Goal: Task Accomplishment & Management: Use online tool/utility

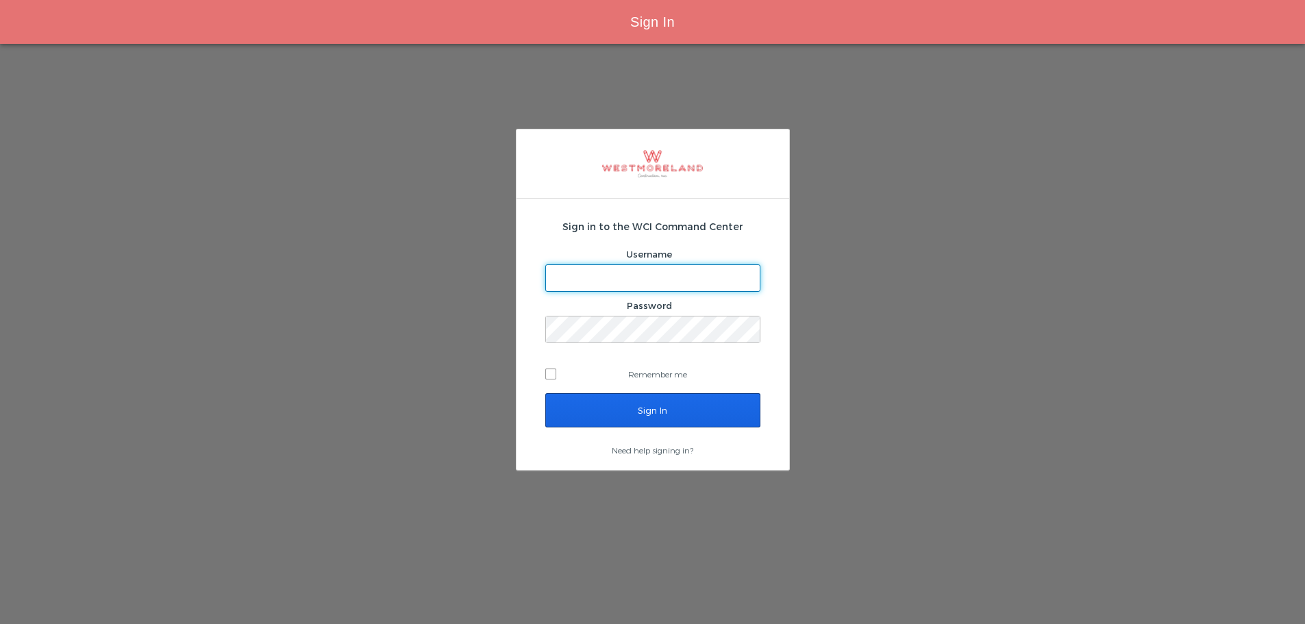
type input "cmarcelino@westmoreland.nyc"
click at [641, 410] on input "Sign In" at bounding box center [652, 410] width 215 height 34
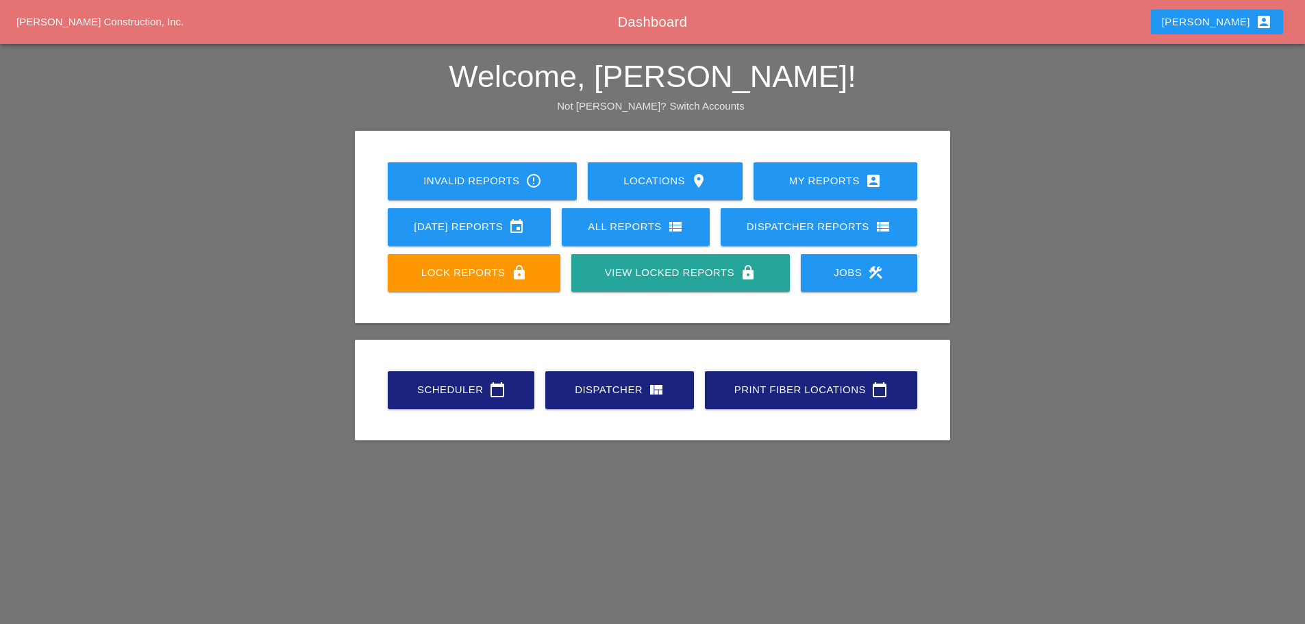
click at [649, 232] on div "All Reports view_list" at bounding box center [636, 226] width 104 height 16
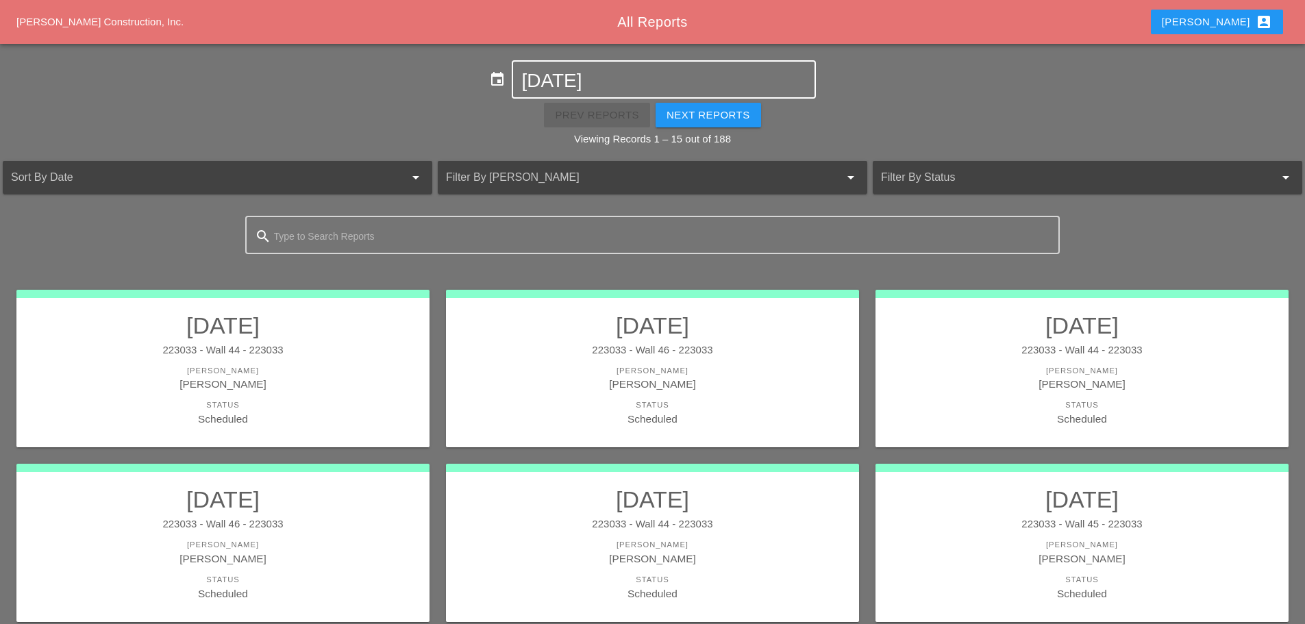
click at [538, 83] on input "08-25-2025" at bounding box center [663, 81] width 284 height 22
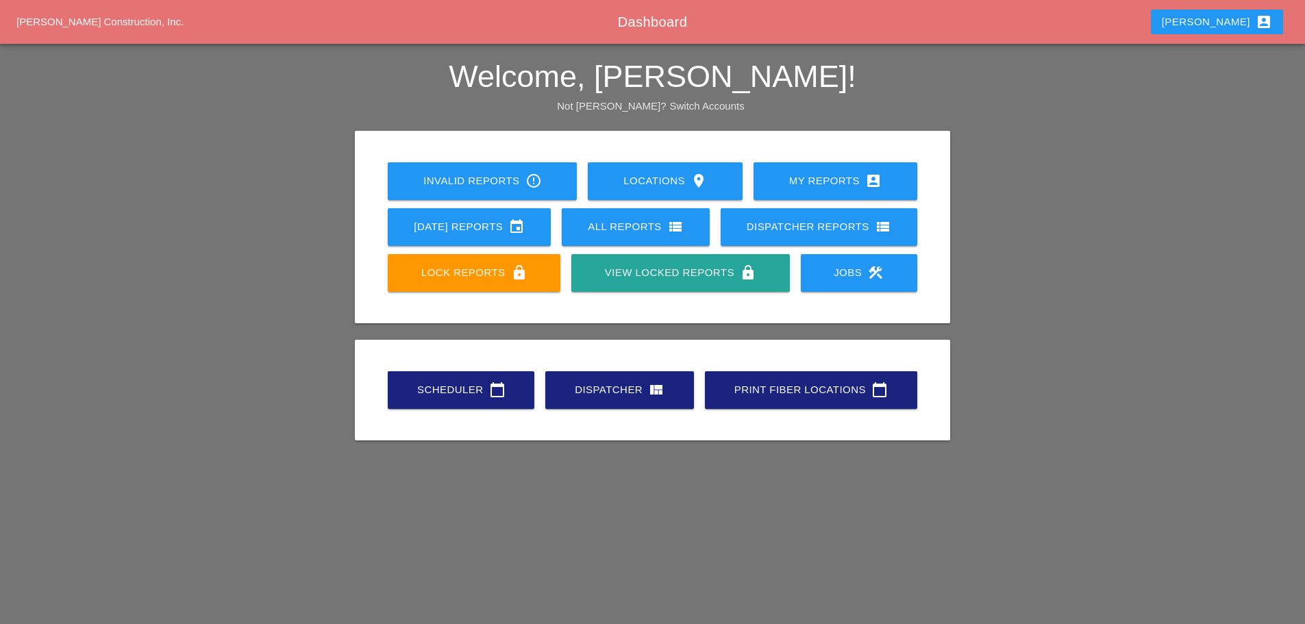
click at [425, 399] on link "Scheduler calendar_today" at bounding box center [461, 390] width 147 height 38
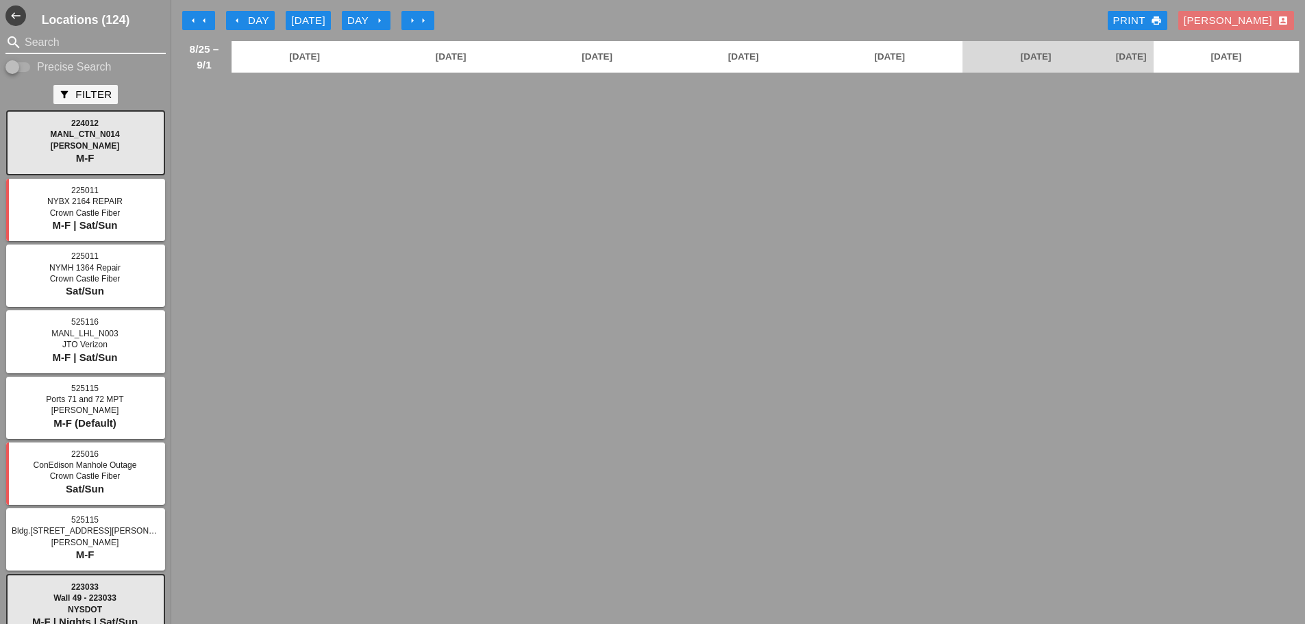
click at [99, 45] on input "Search" at bounding box center [86, 43] width 122 height 22
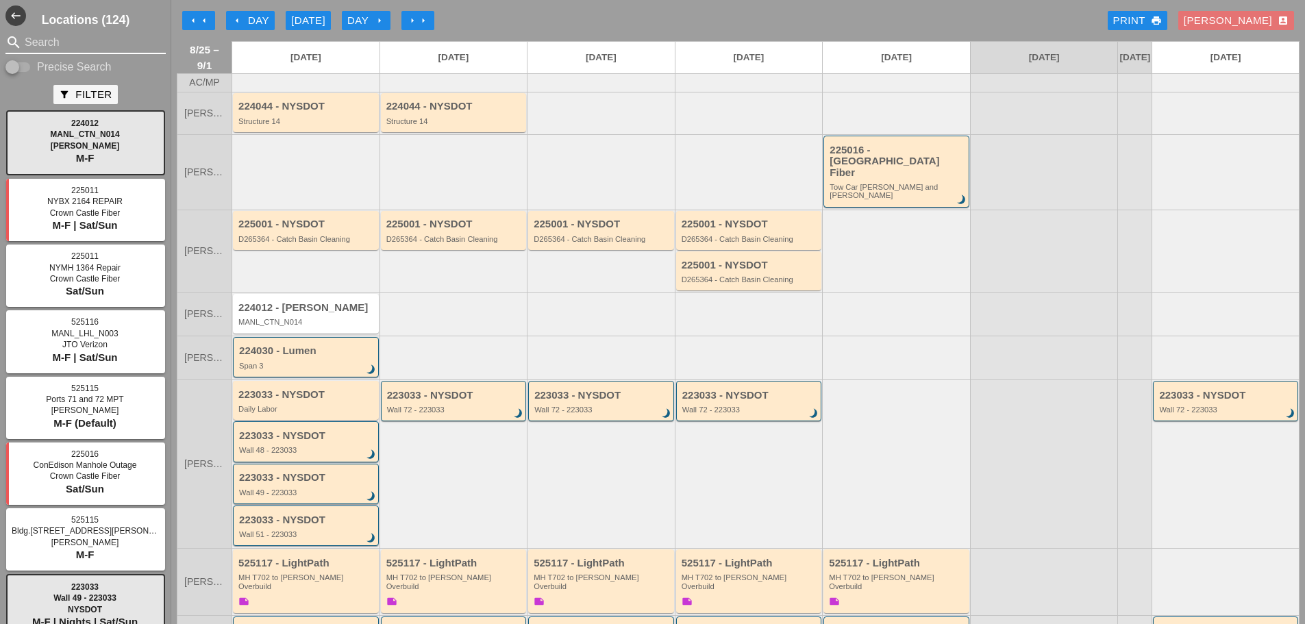
type input "2"
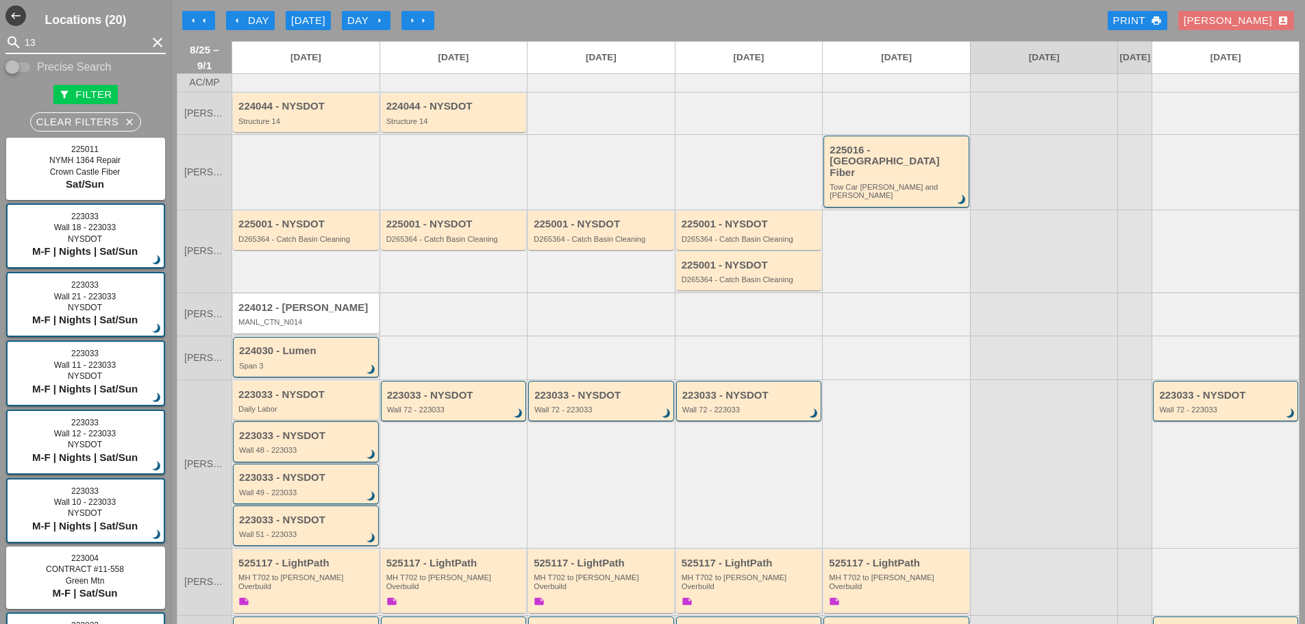
type input "1"
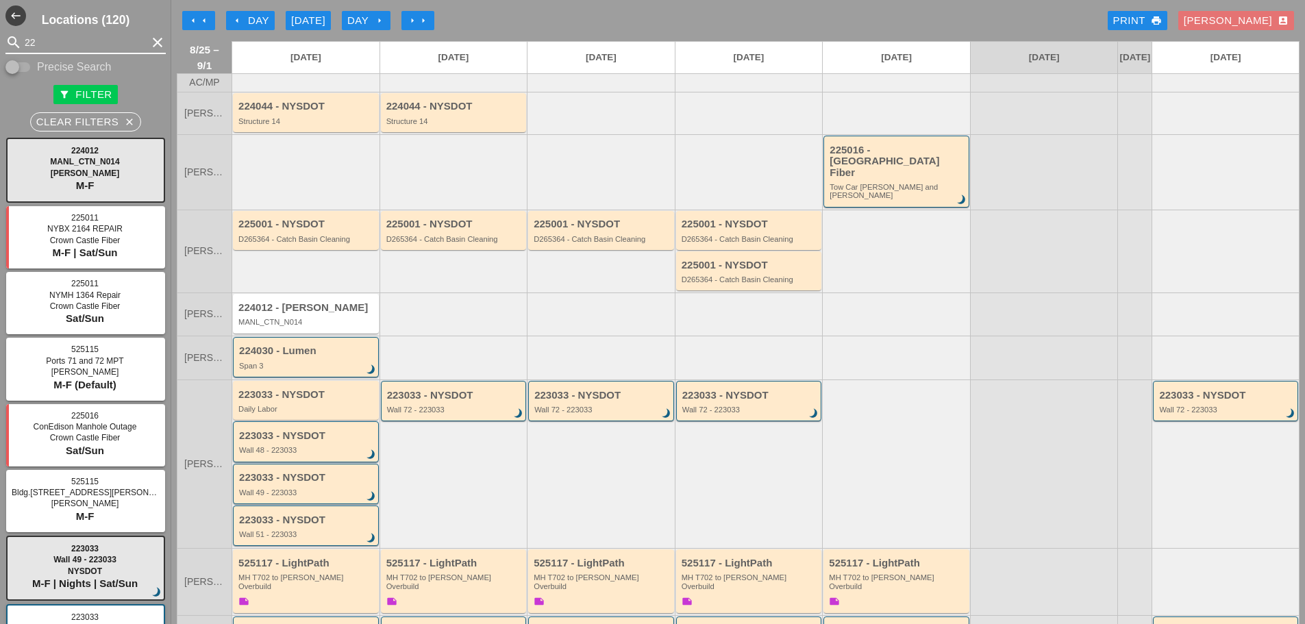
type input "2"
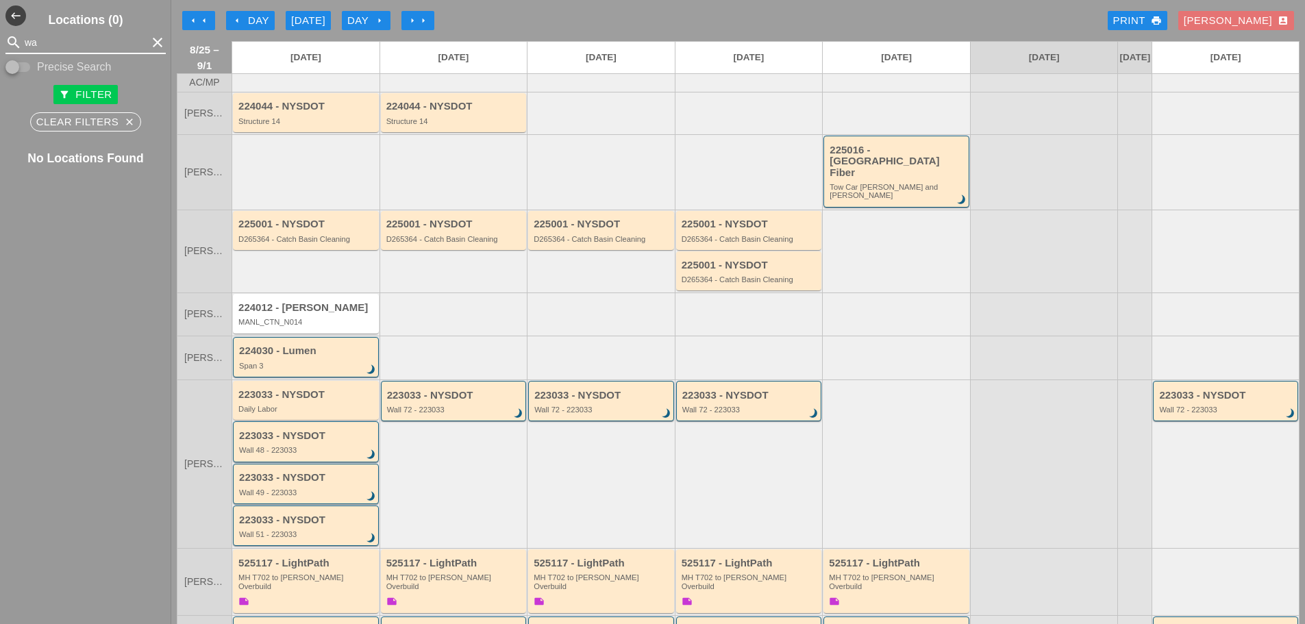
type input "w"
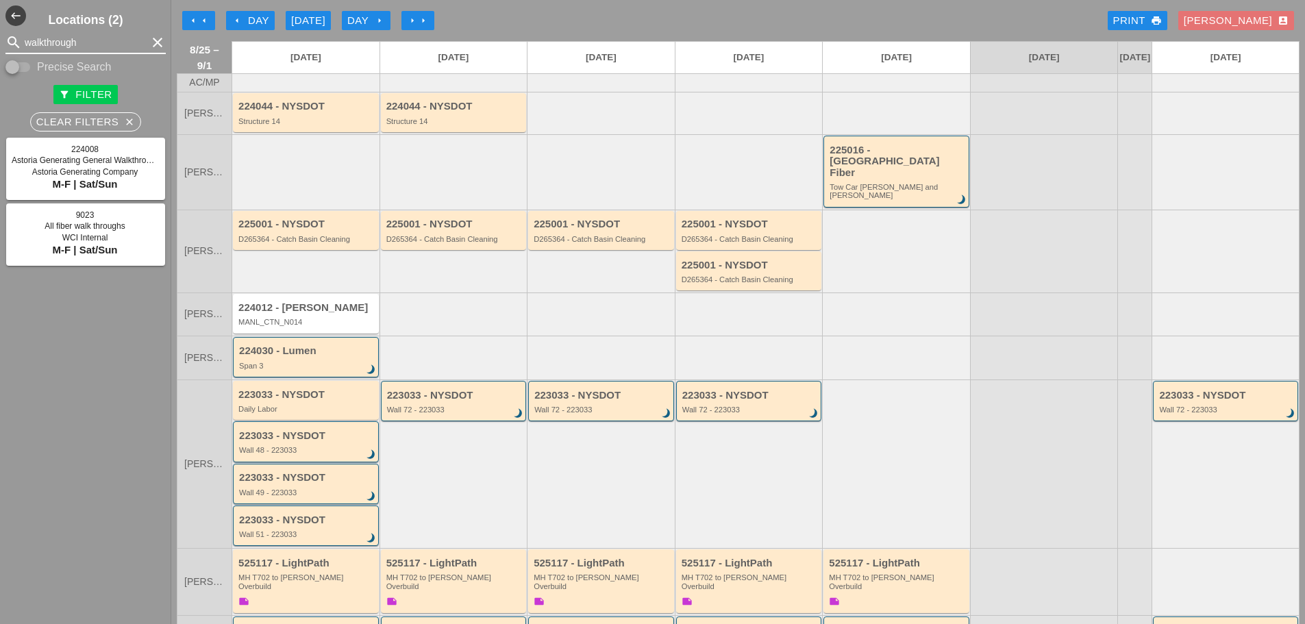
type input "walkthrough"
click at [232, 18] on icon "arrow_left" at bounding box center [237, 20] width 11 height 11
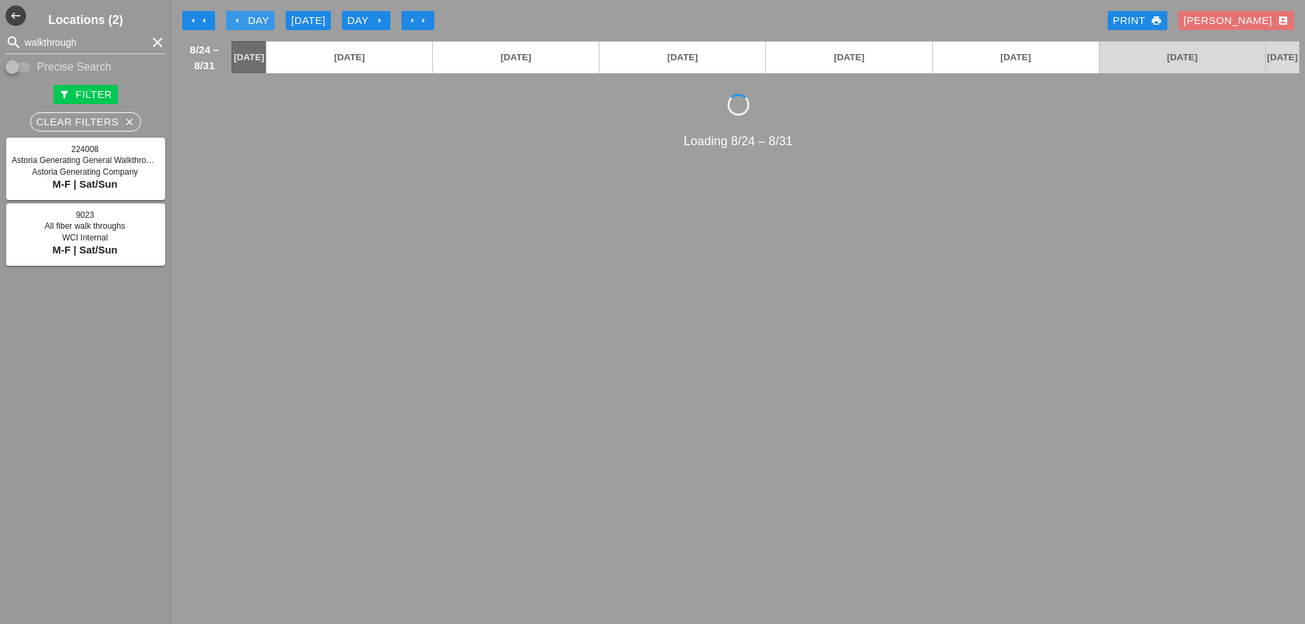
click at [232, 18] on icon "arrow_left" at bounding box center [237, 20] width 11 height 11
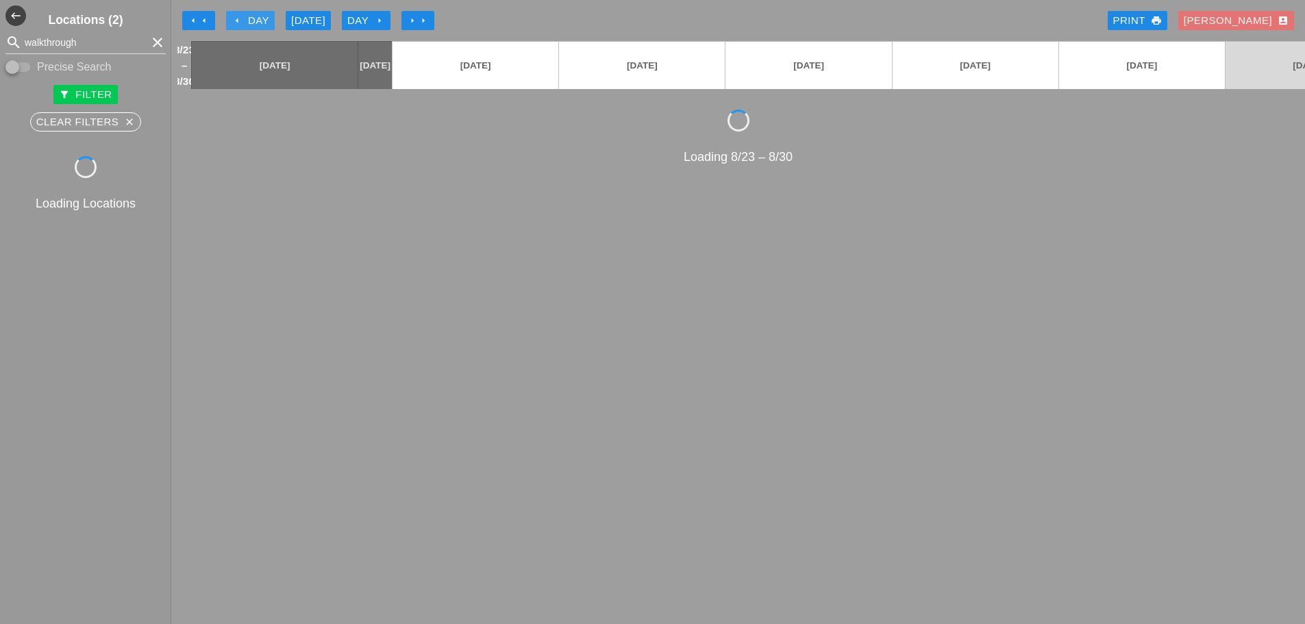
click at [232, 18] on icon "arrow_left" at bounding box center [237, 20] width 11 height 11
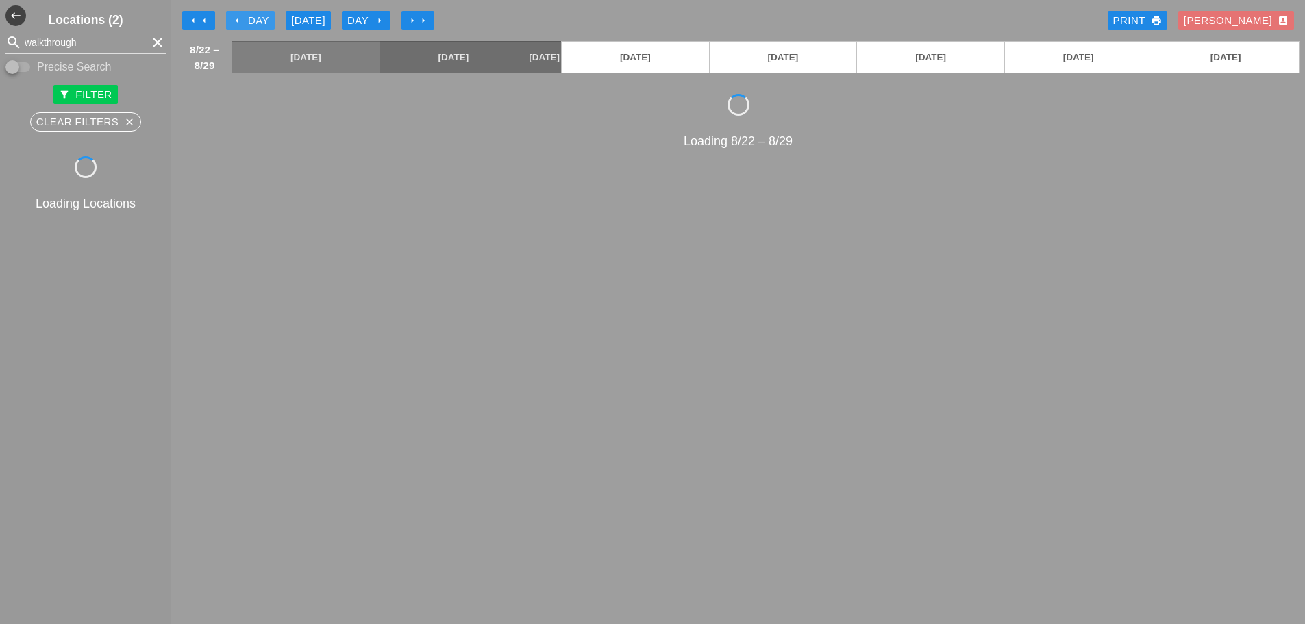
click at [232, 18] on icon "arrow_left" at bounding box center [237, 20] width 11 height 11
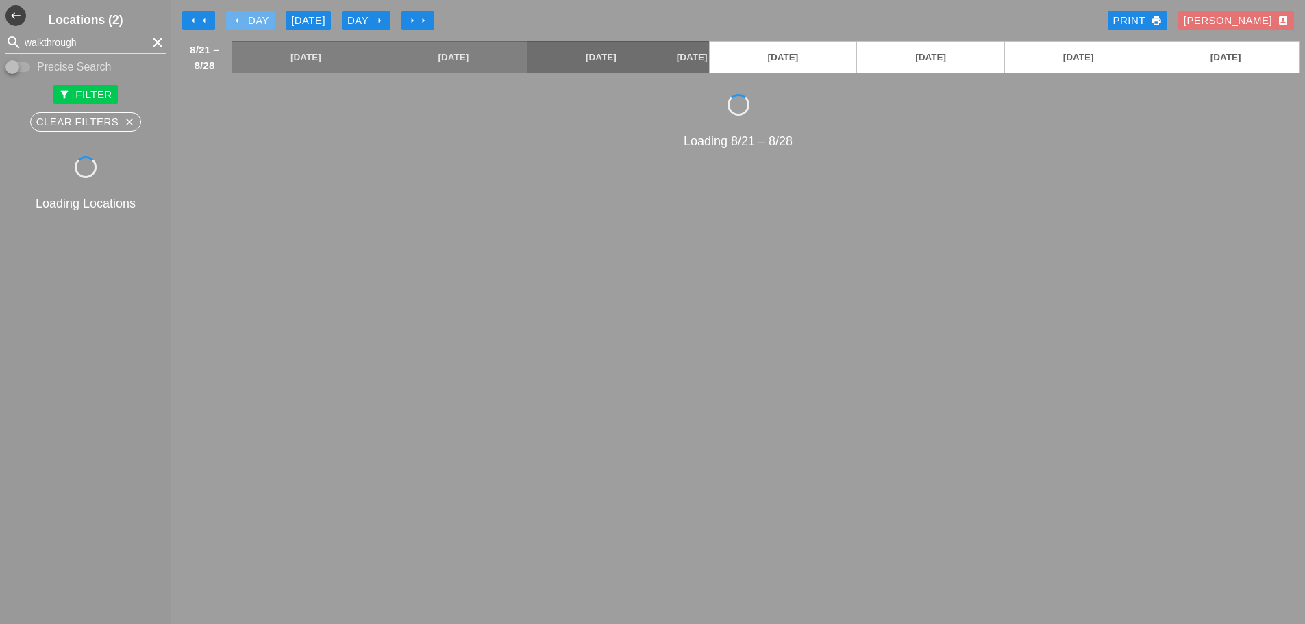
click at [232, 18] on icon "arrow_left" at bounding box center [237, 20] width 11 height 11
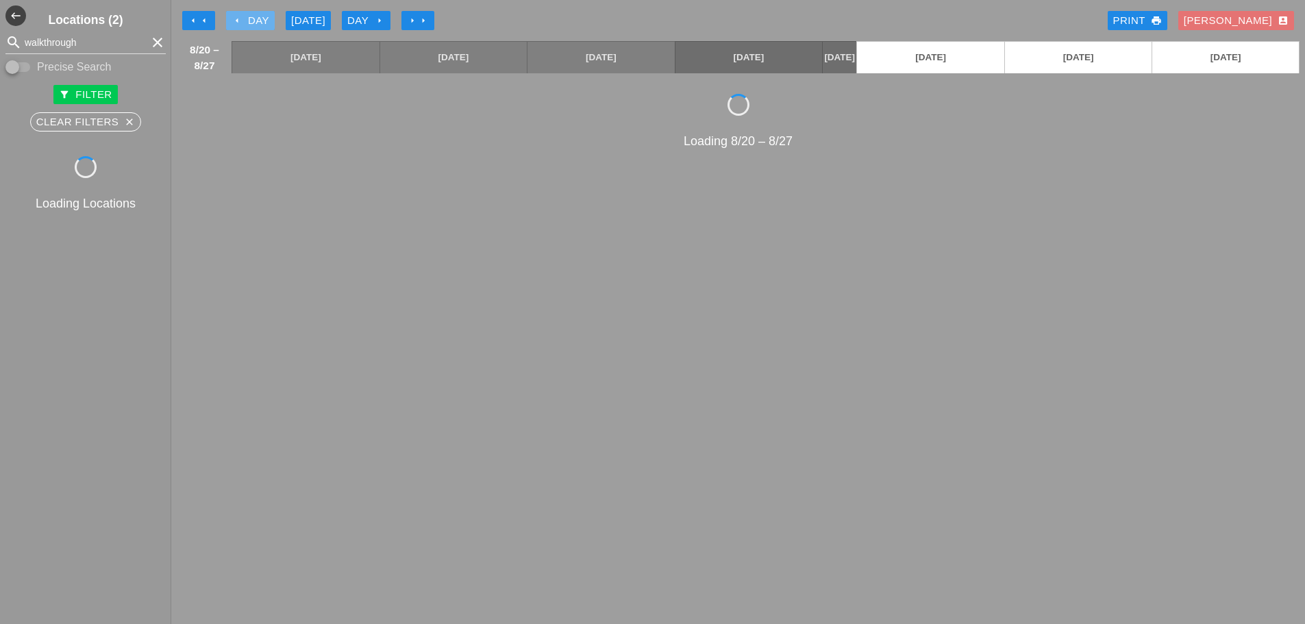
click at [232, 18] on icon "arrow_left" at bounding box center [237, 20] width 11 height 11
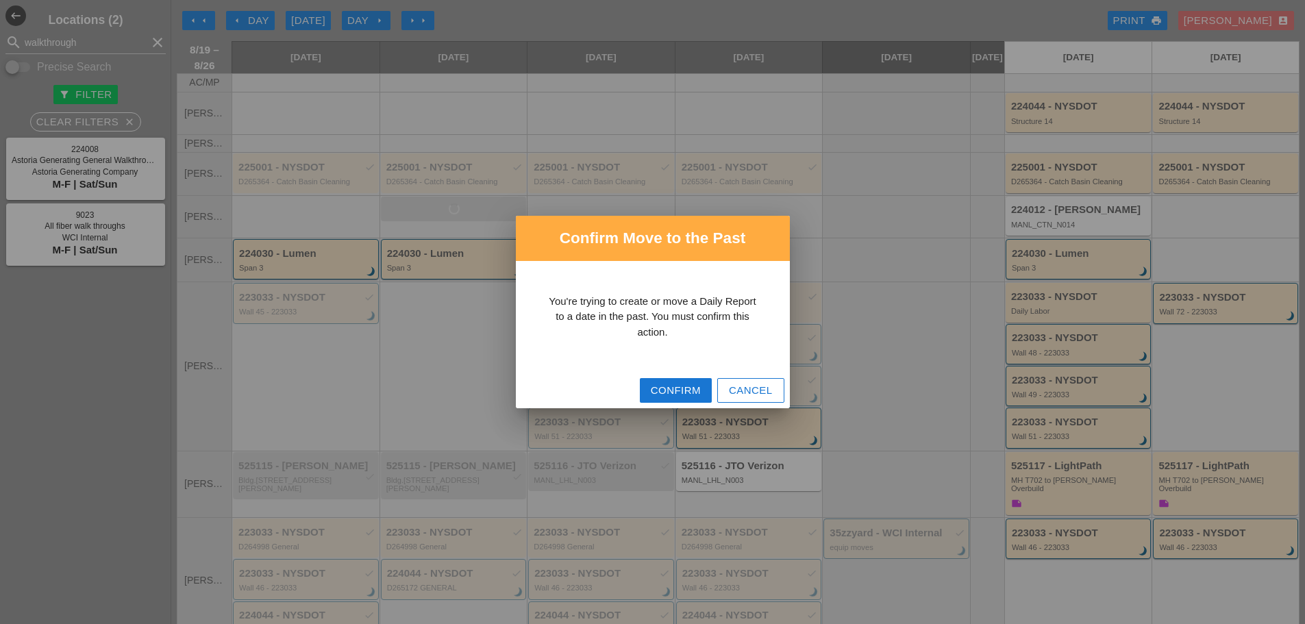
click at [666, 389] on div "Confirm" at bounding box center [676, 391] width 50 height 16
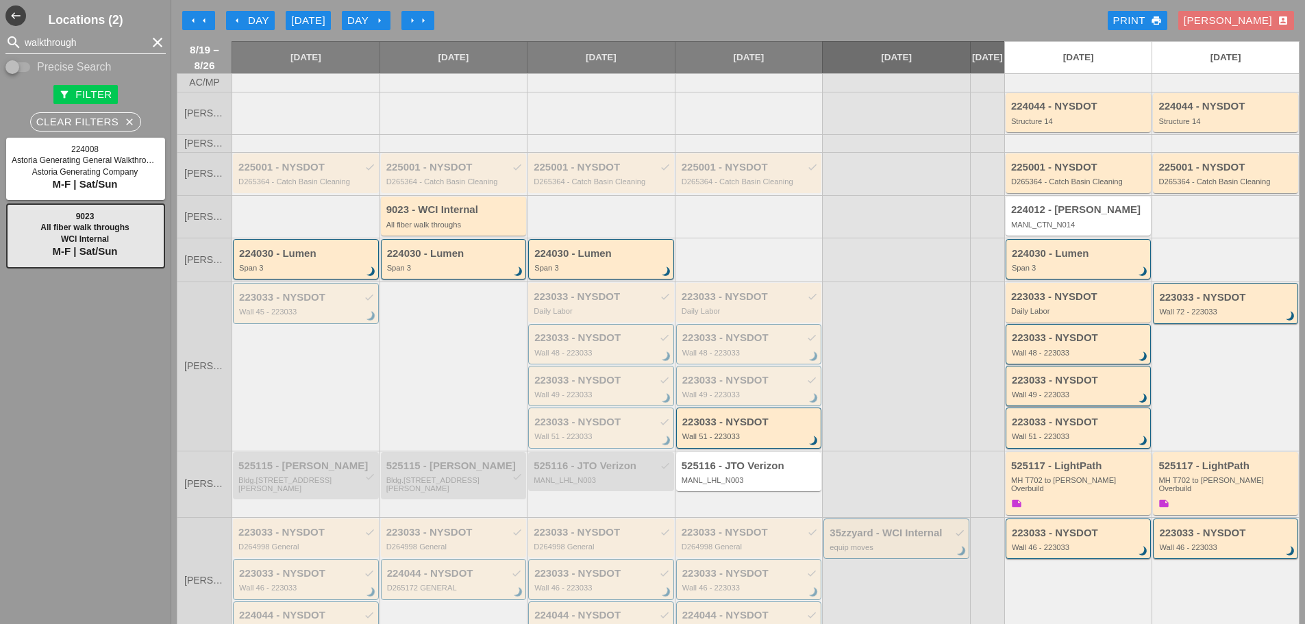
click at [61, 42] on input "walkthrough" at bounding box center [86, 43] width 122 height 22
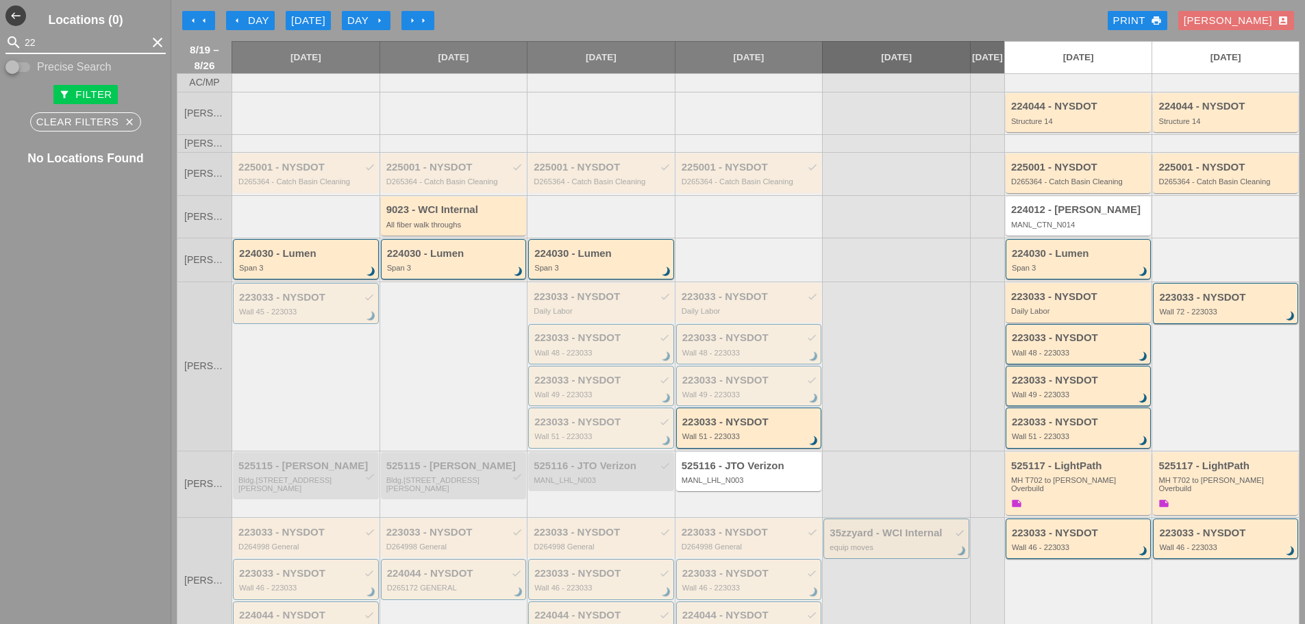
type input "2"
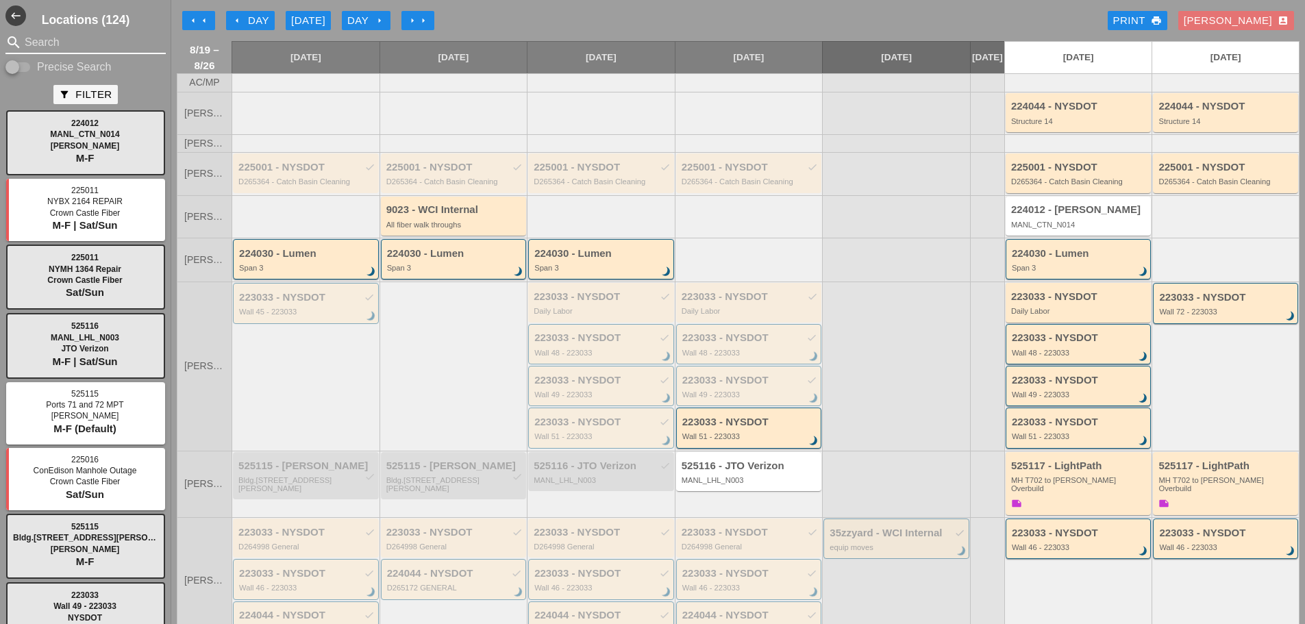
click at [75, 38] on input "Search" at bounding box center [86, 43] width 122 height 22
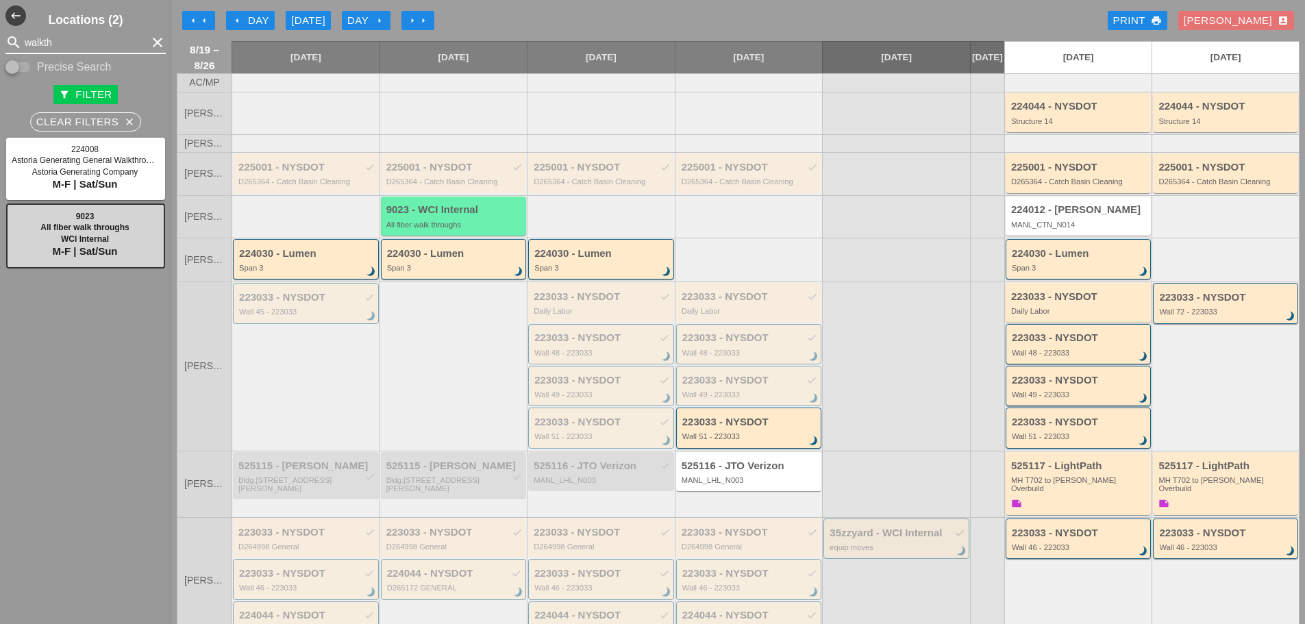
type input "walkth"
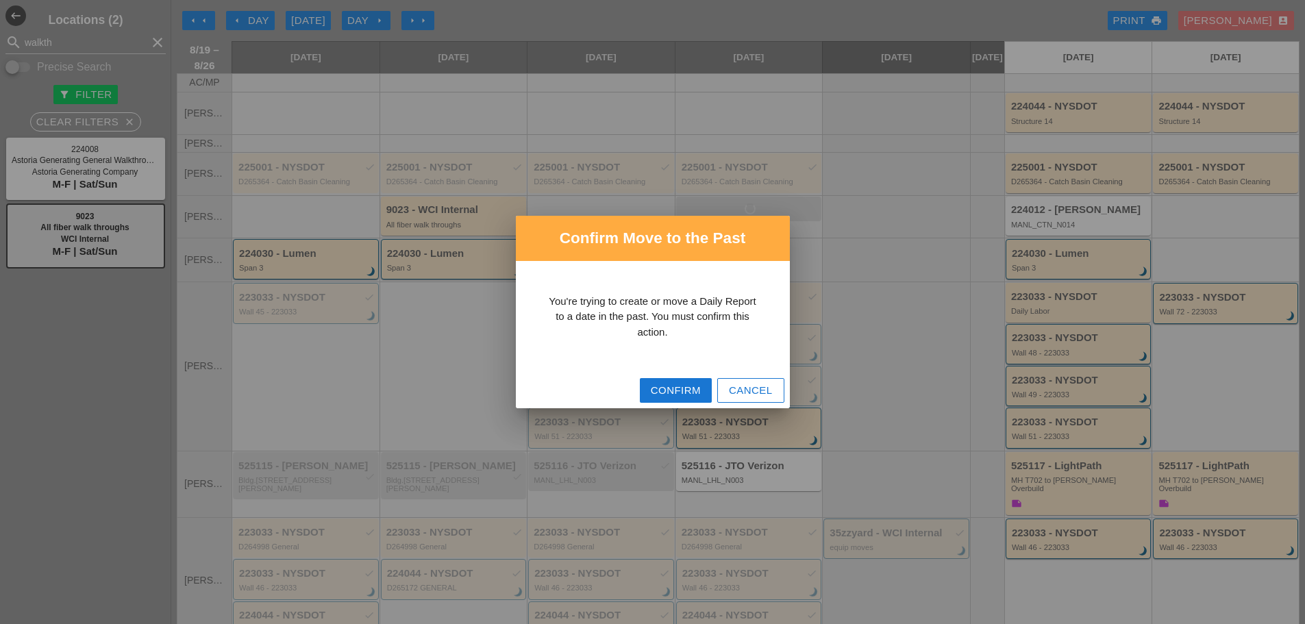
click at [671, 391] on div "Confirm" at bounding box center [676, 391] width 50 height 16
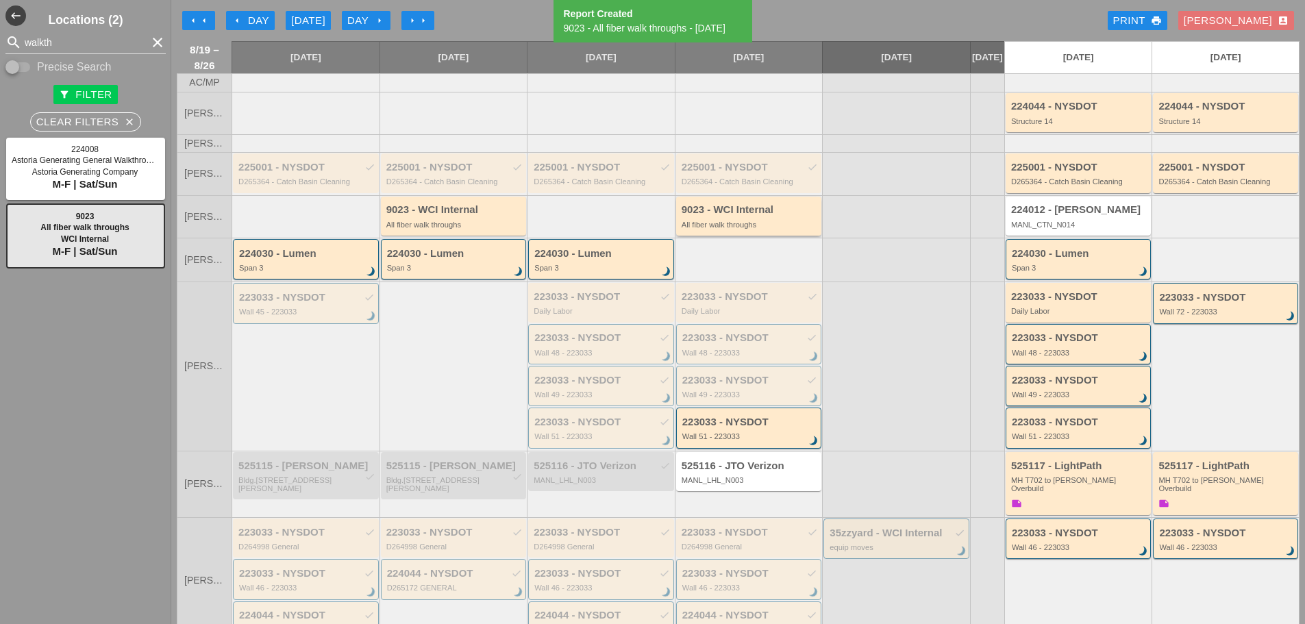
click at [732, 216] on div "9023 - WCI Internal" at bounding box center [749, 210] width 137 height 12
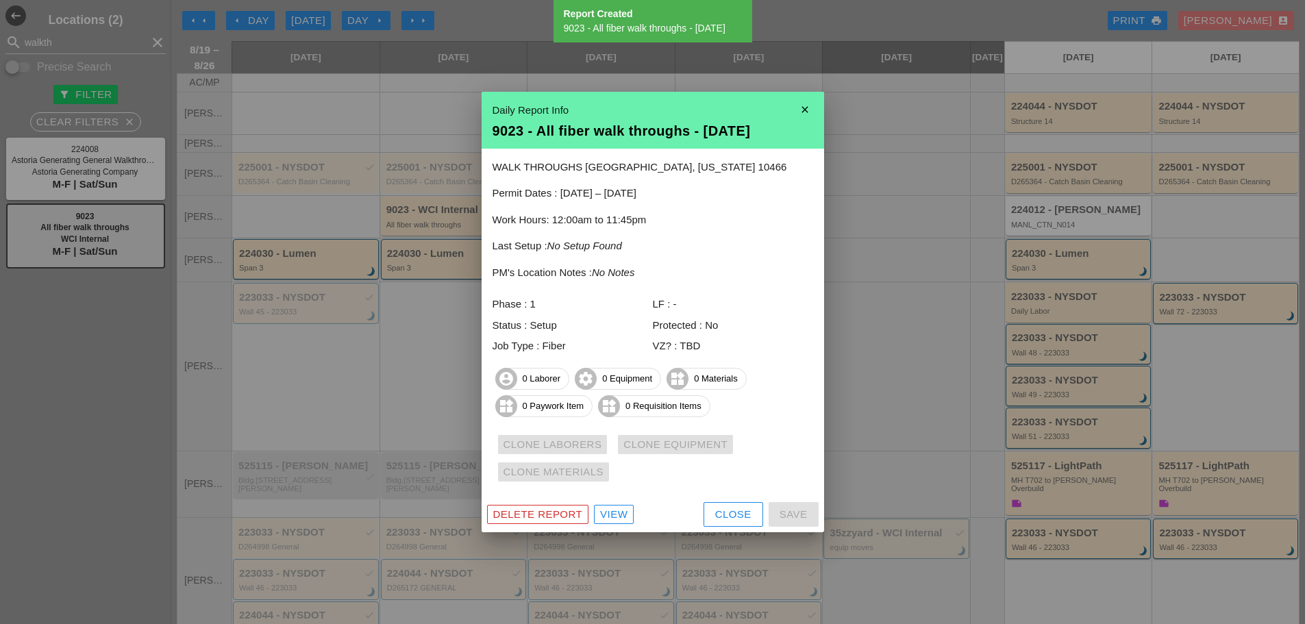
click at [612, 517] on div "View" at bounding box center [613, 515] width 27 height 16
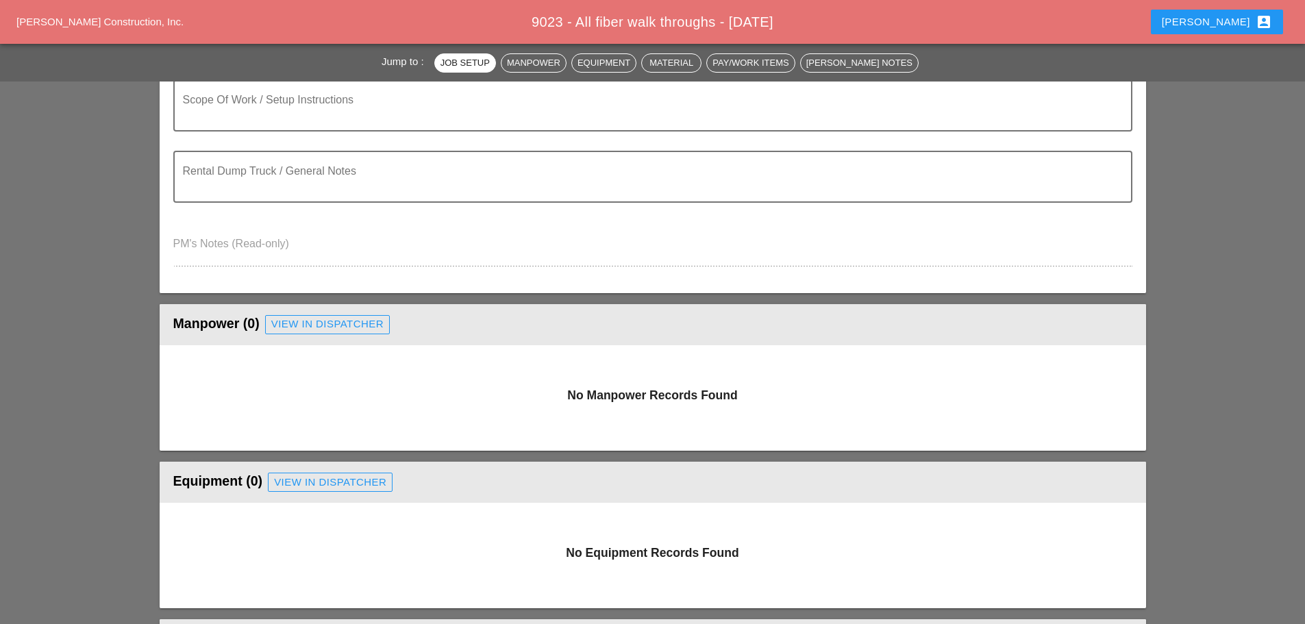
scroll to position [342, 0]
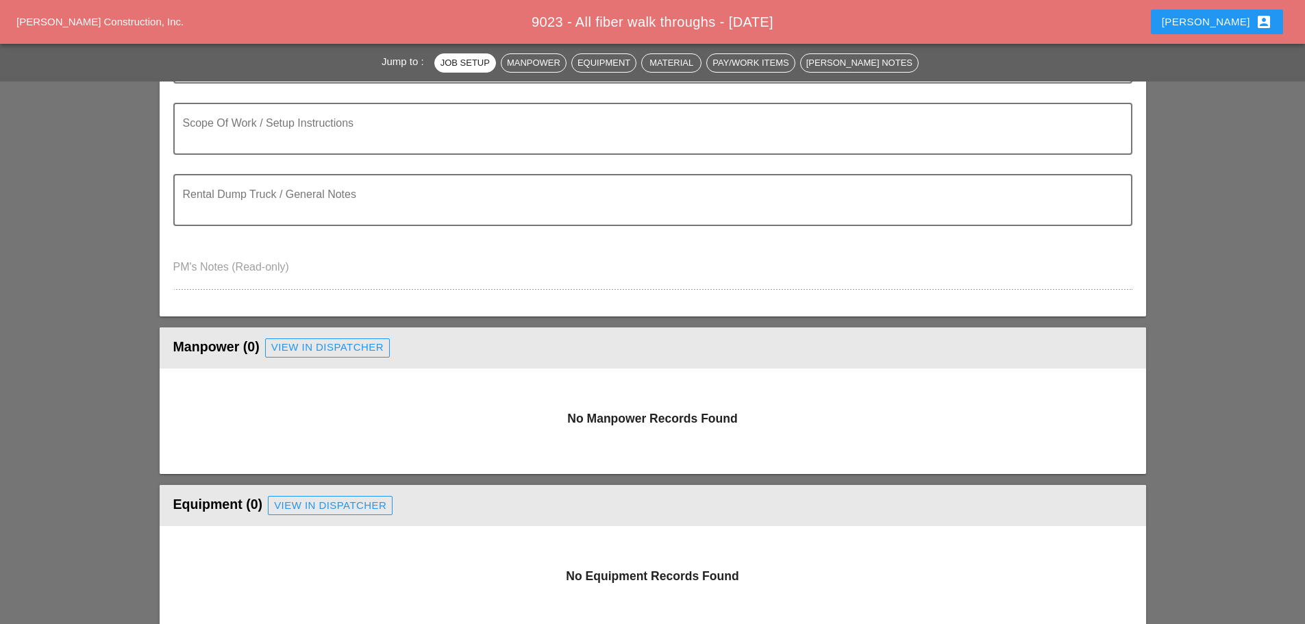
click at [325, 351] on div "View in Dispatcher" at bounding box center [327, 348] width 112 height 16
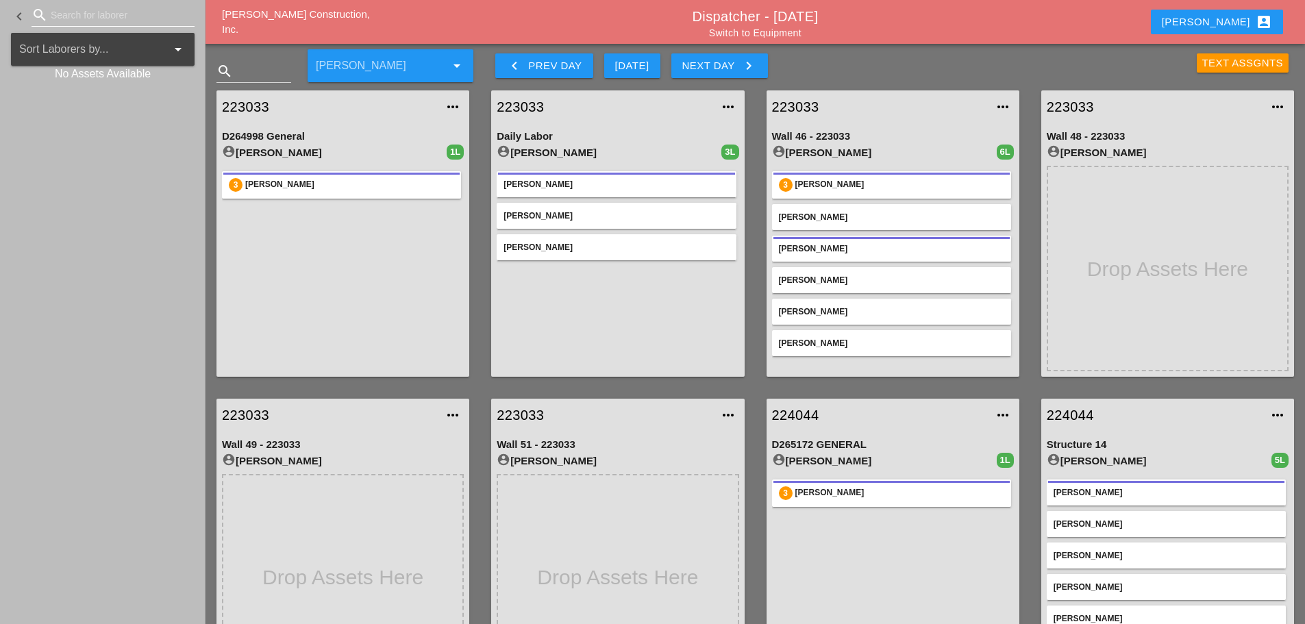
click at [116, 14] on input "Search for laborer" at bounding box center [113, 15] width 125 height 22
type input "i"
type input "[PERSON_NAME]"
